Goal: Transaction & Acquisition: Purchase product/service

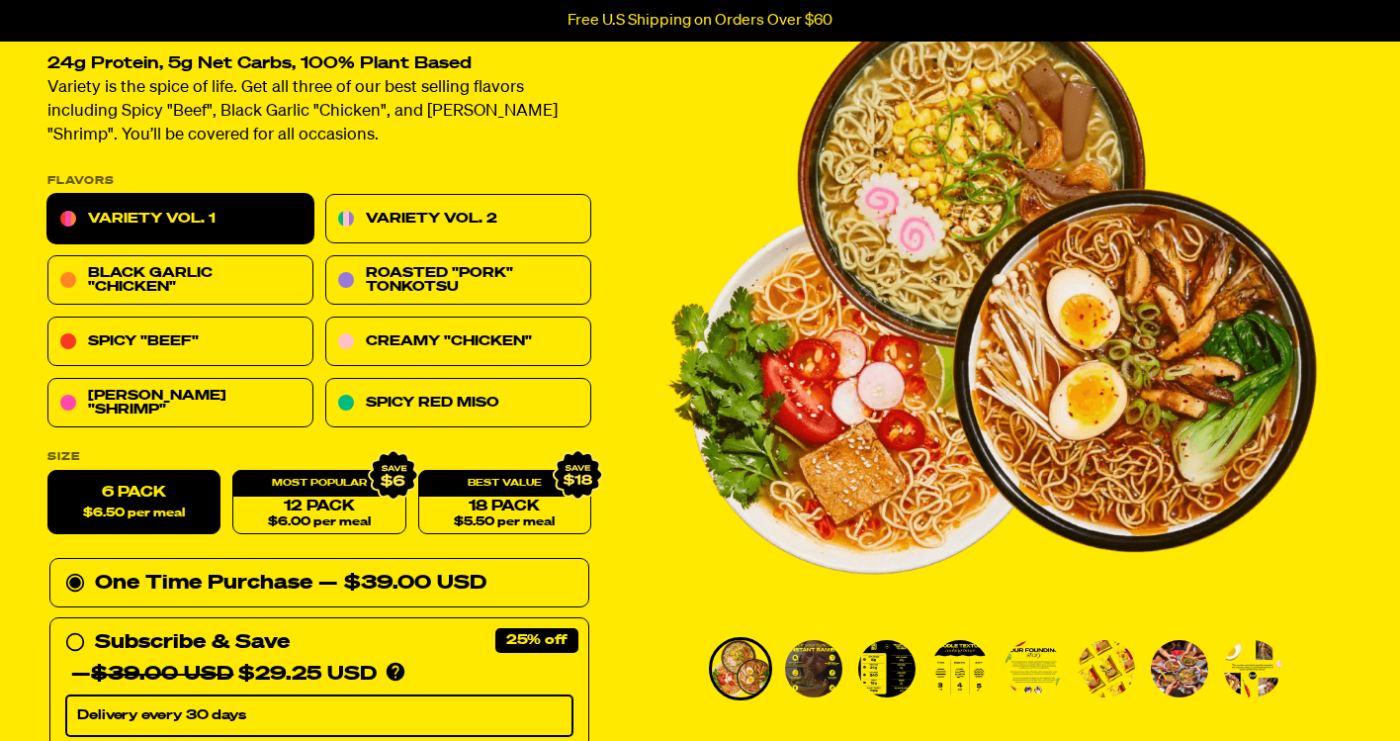
scroll to position [190, 0]
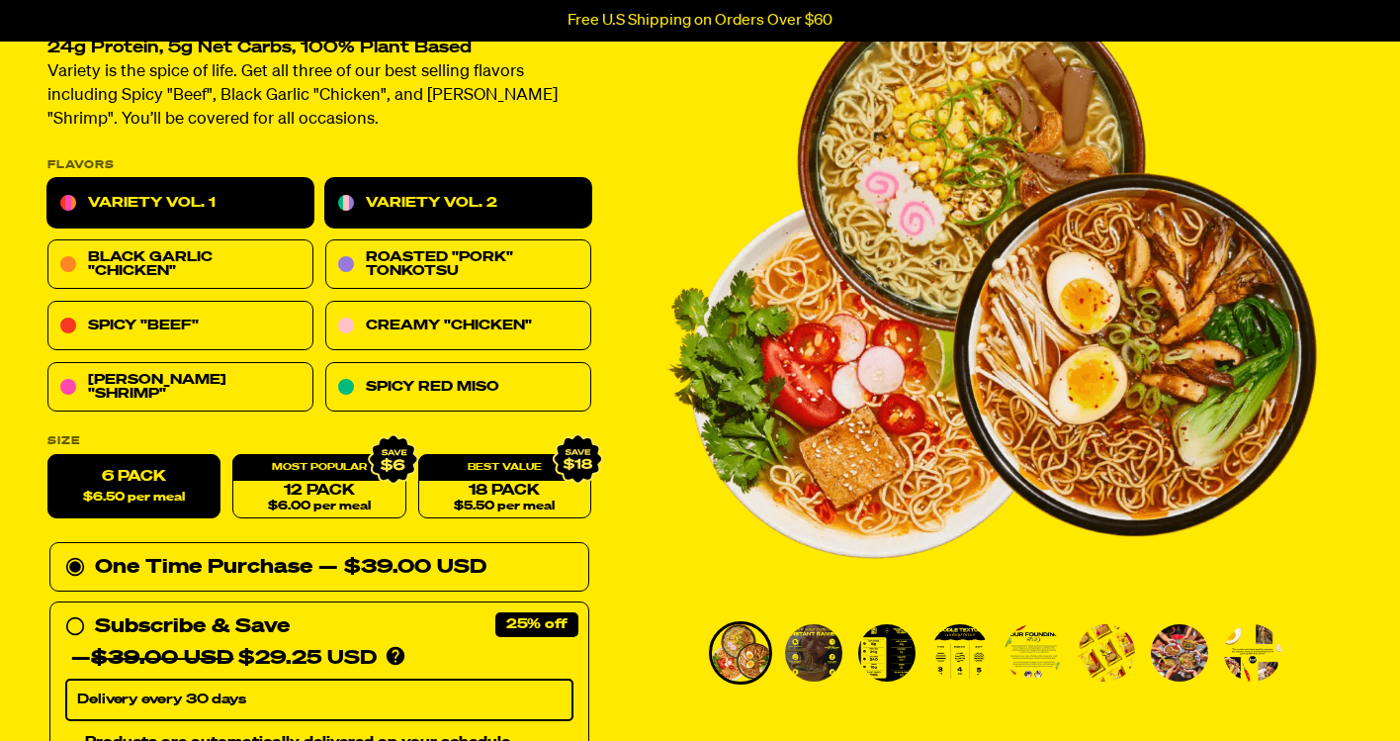
click at [353, 201] on link "Variety Vol. 2" at bounding box center [458, 203] width 266 height 49
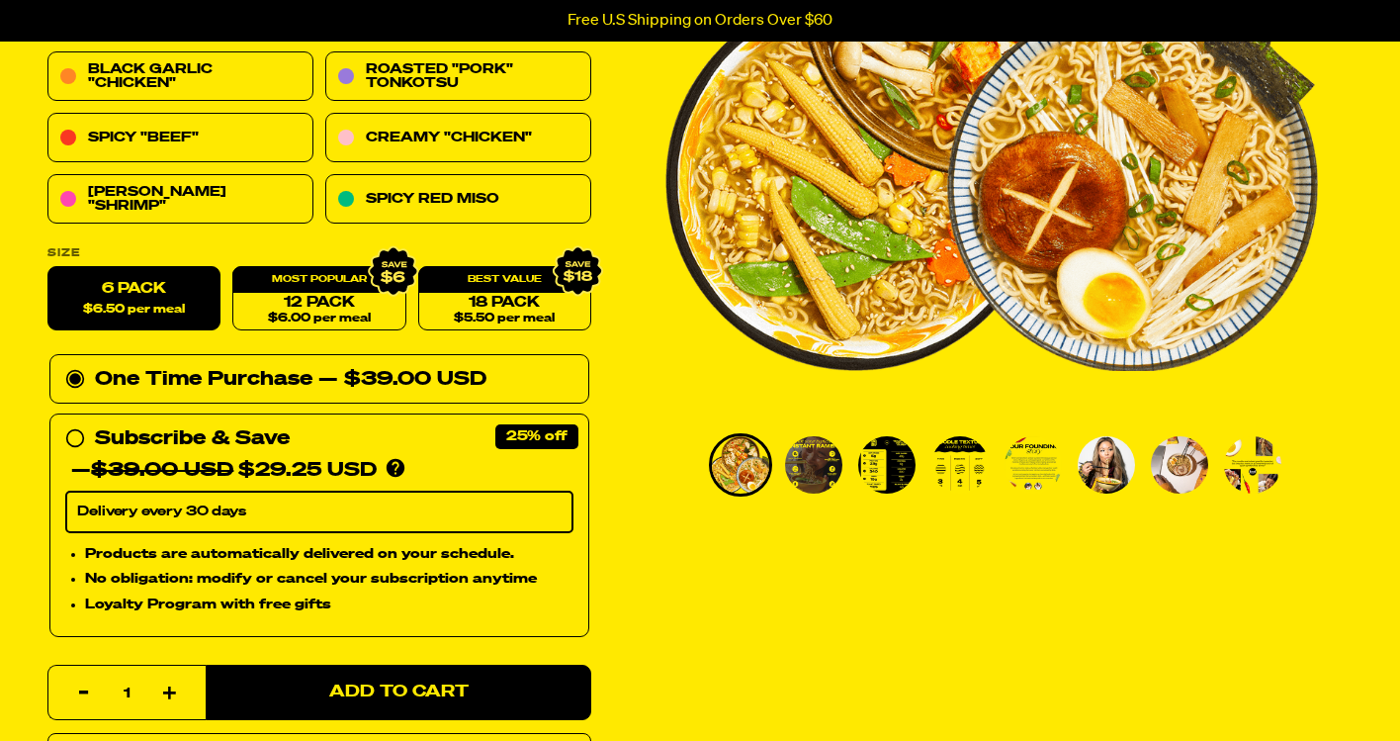
scroll to position [427, 0]
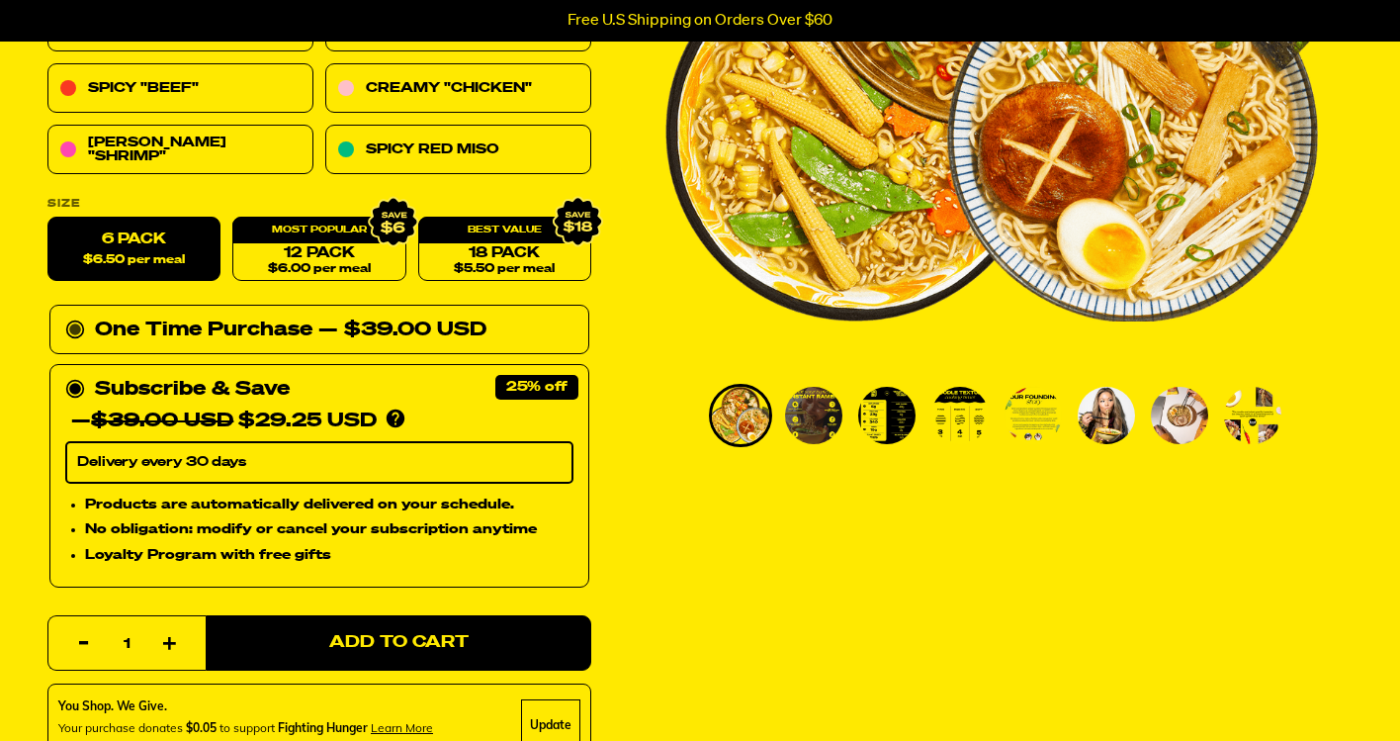
click at [75, 327] on circle at bounding box center [75, 330] width 12 height 12
click at [75, 314] on input "One Time Purchase — $39.00 USD" at bounding box center [71, 314] width 13 height 0
